Goal: Find specific page/section: Find specific page/section

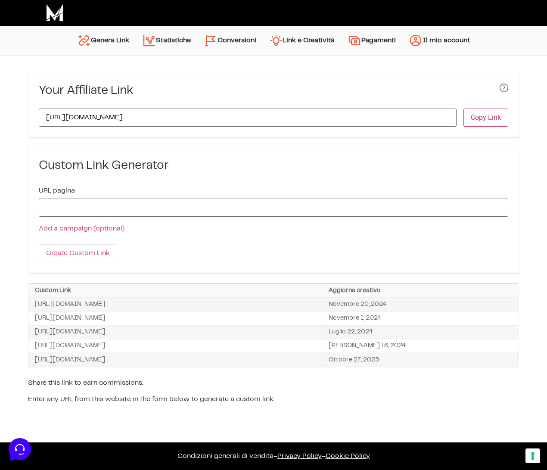
click at [233, 35] on link "Conversioni" at bounding box center [229, 40] width 65 height 21
click at [234, 40] on link "Conversioni" at bounding box center [229, 40] width 65 height 21
click at [232, 41] on link "Conversioni" at bounding box center [229, 40] width 65 height 21
